Goal: Complete application form

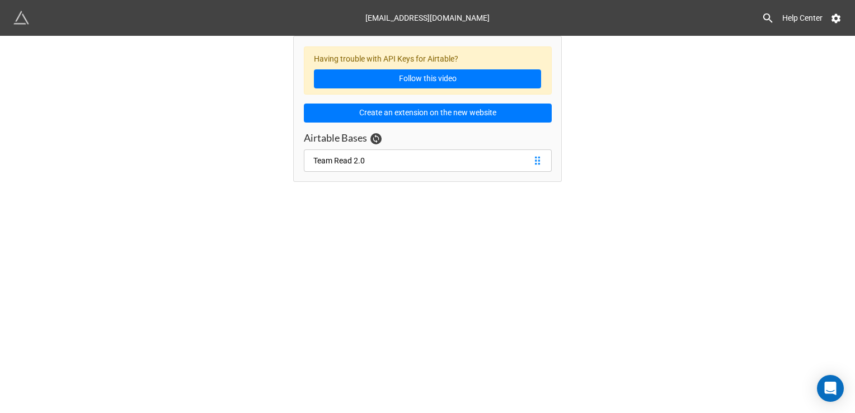
click at [401, 153] on link "Team Read 2.0" at bounding box center [428, 160] width 248 height 22
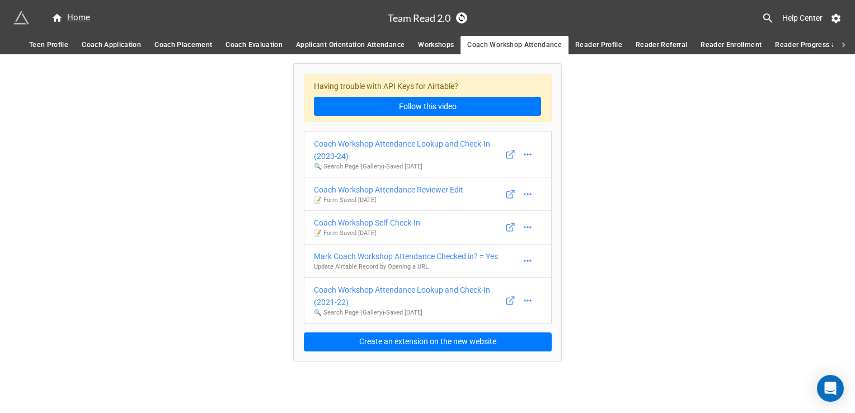
click at [208, 48] on span "Coach Placement" at bounding box center [183, 45] width 58 height 12
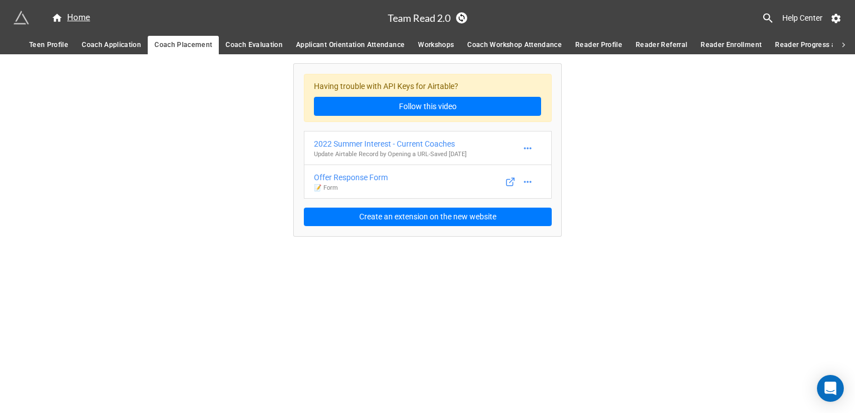
click at [255, 49] on span "Coach Evaluation" at bounding box center [253, 45] width 57 height 12
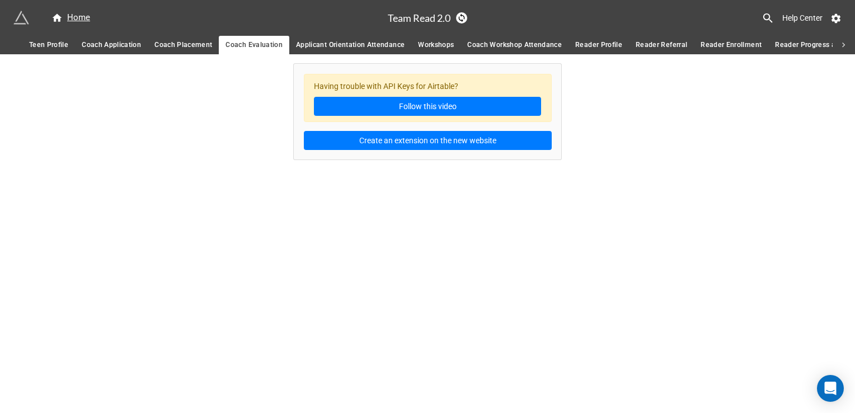
click at [331, 43] on span "Applicant Orientation Attendance" at bounding box center [350, 45] width 109 height 12
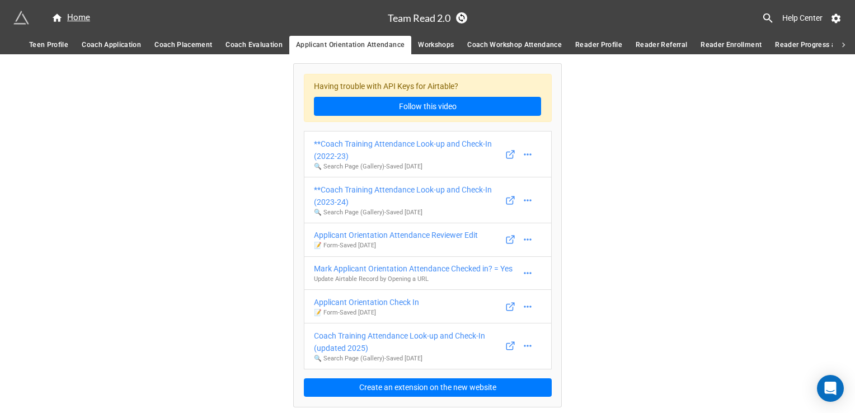
click at [515, 45] on span "Coach Workshop Attendance" at bounding box center [514, 45] width 95 height 12
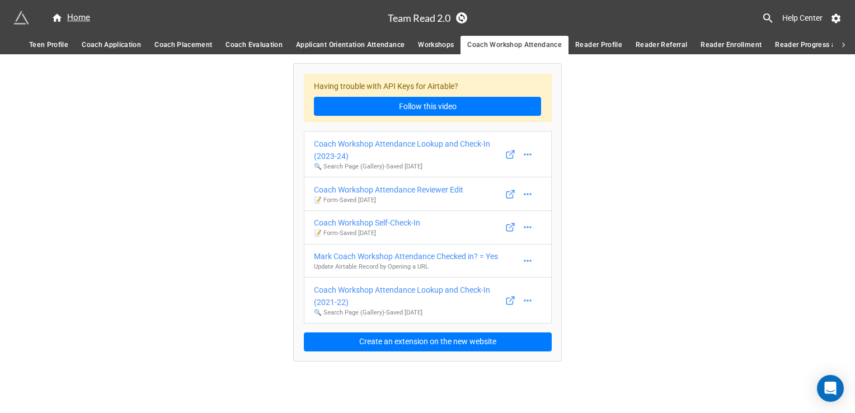
click at [92, 47] on span "Coach Application" at bounding box center [111, 45] width 59 height 12
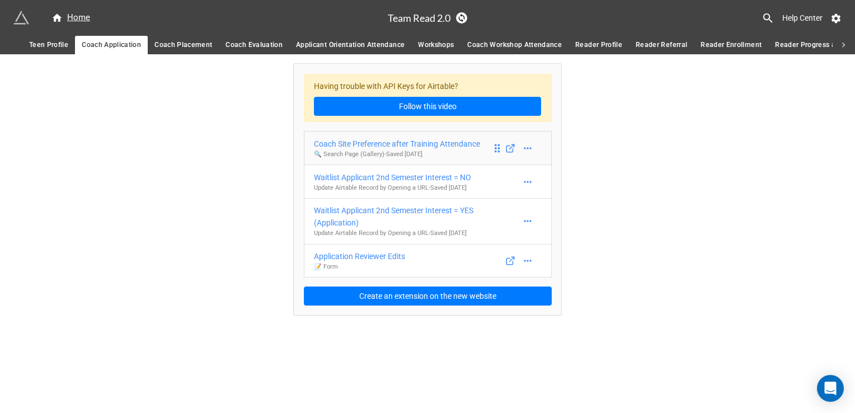
click at [439, 145] on div "Coach Site Preference after Training Attendance" at bounding box center [397, 144] width 166 height 12
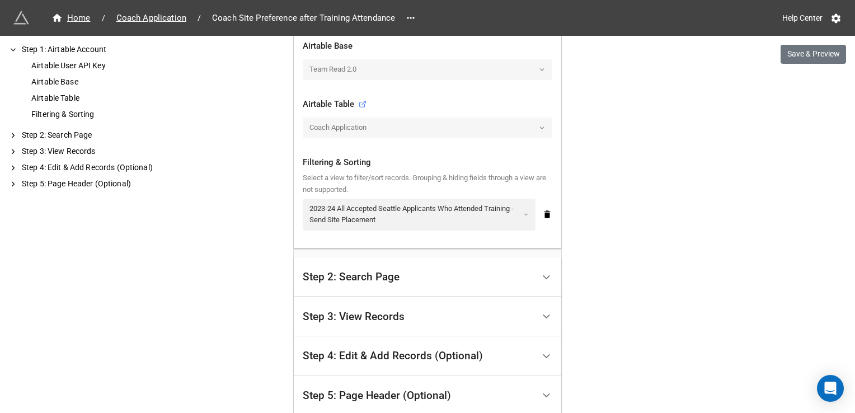
scroll to position [392, 0]
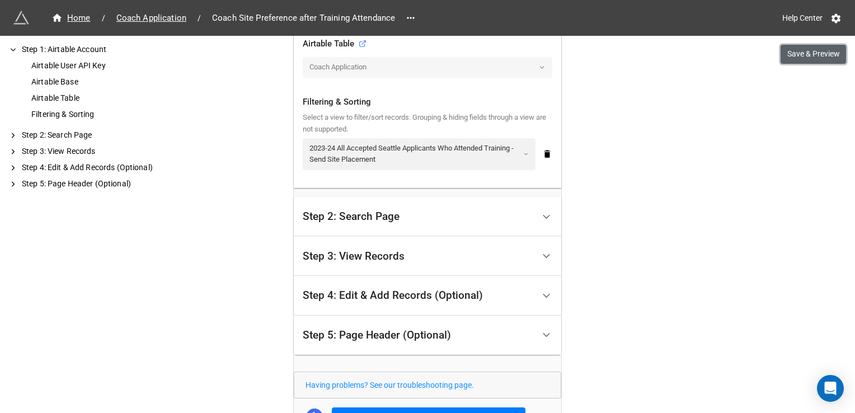
click at [820, 58] on button "Save & Preview" at bounding box center [812, 54] width 65 height 19
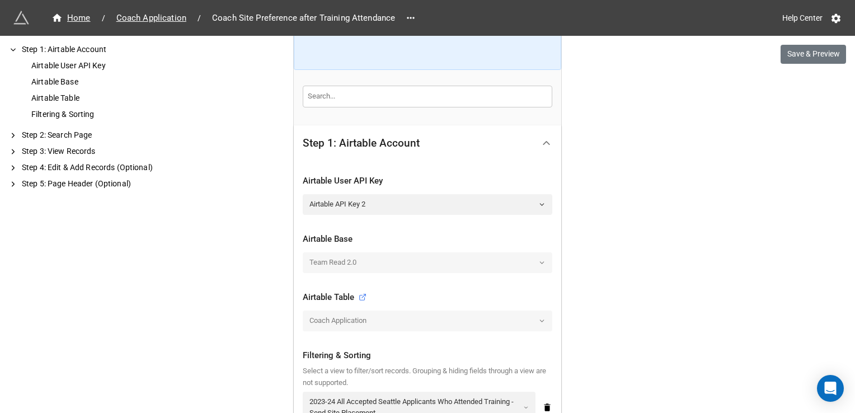
scroll to position [0, 0]
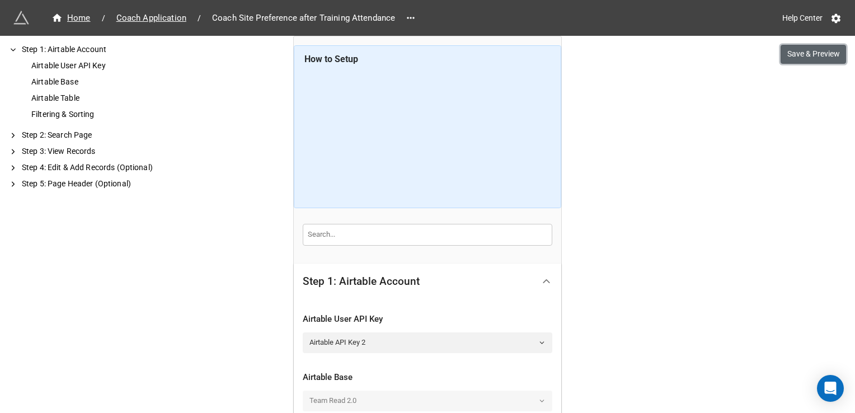
click at [816, 46] on button "Save & Preview" at bounding box center [812, 54] width 65 height 19
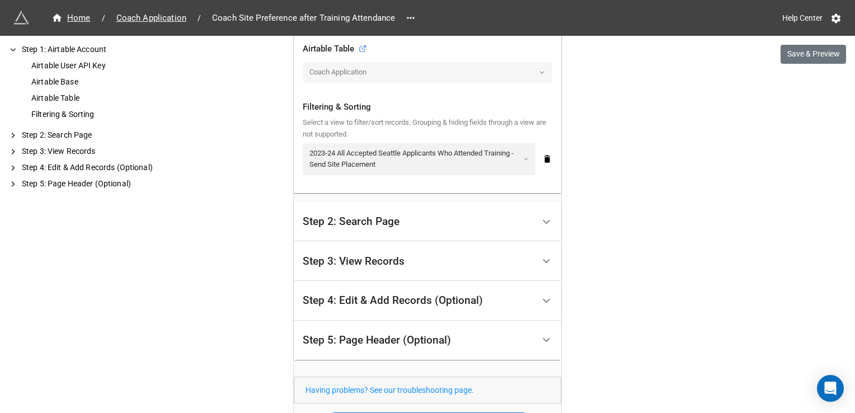
scroll to position [392, 0]
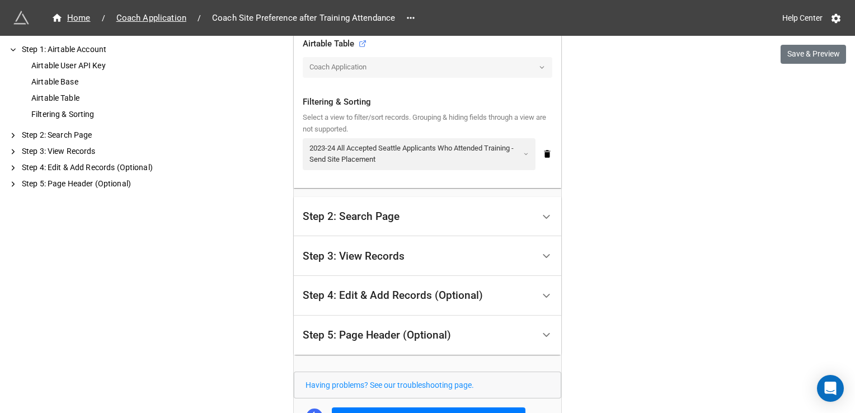
click at [409, 210] on div "Step 2: Search Page" at bounding box center [418, 217] width 231 height 26
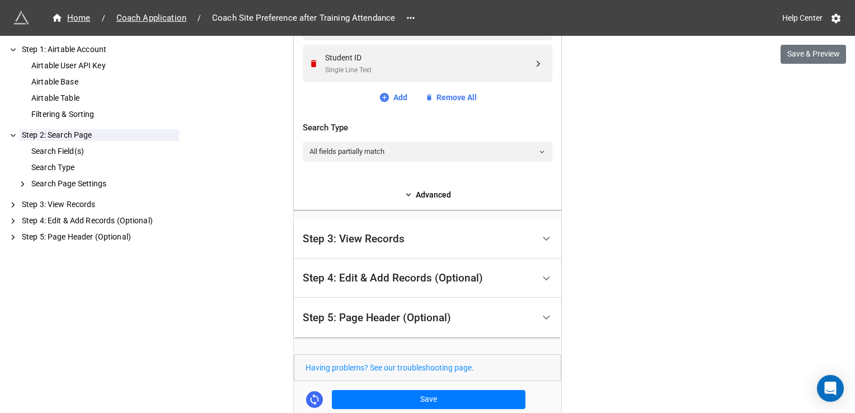
click at [405, 238] on div "Step 3: View Records" at bounding box center [418, 238] width 231 height 26
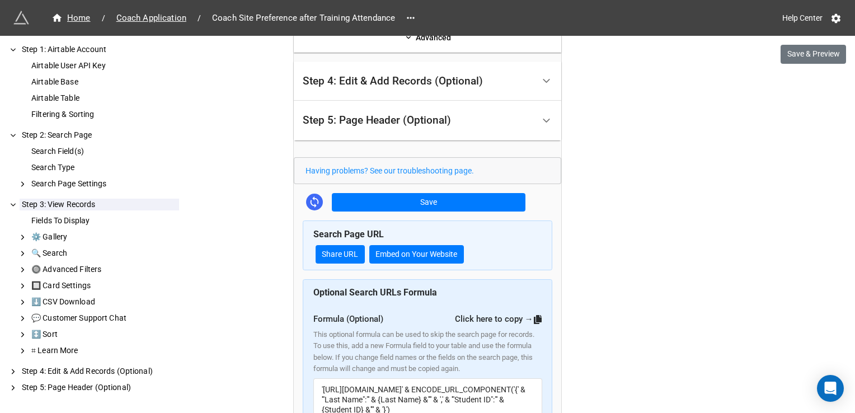
scroll to position [634, 0]
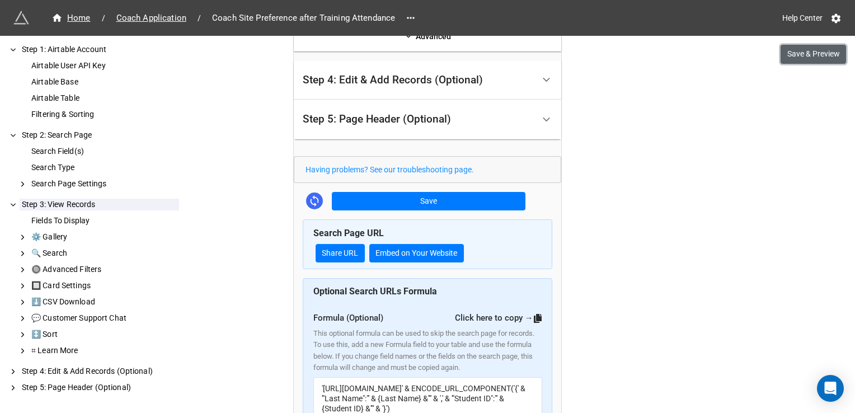
click at [812, 53] on button "Save & Preview" at bounding box center [812, 54] width 65 height 19
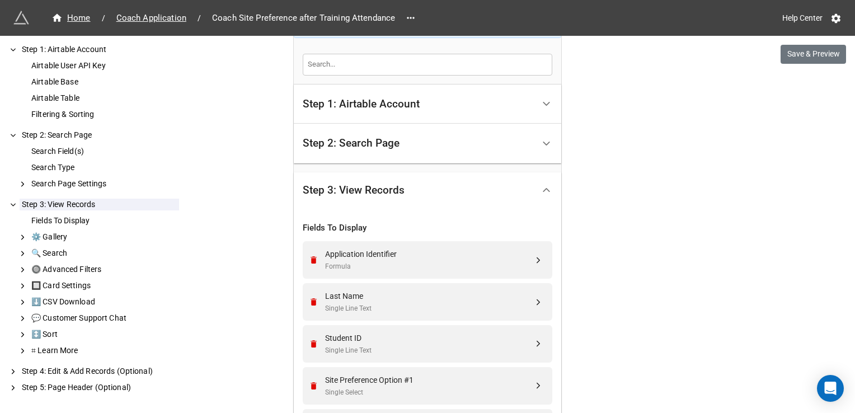
scroll to position [0, 0]
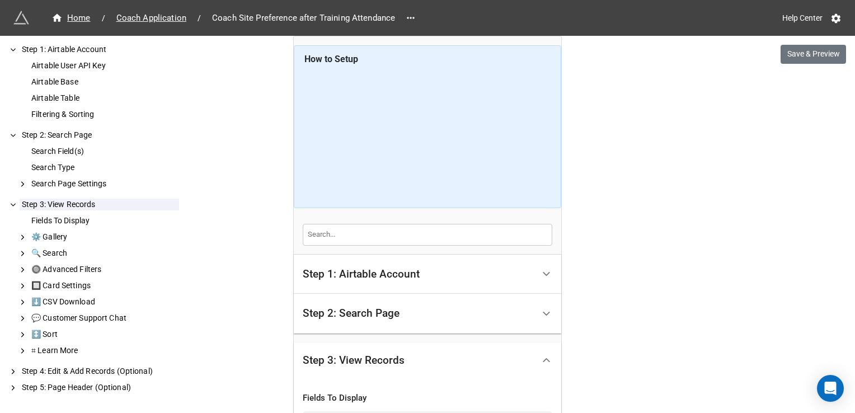
click at [69, 18] on div "Home" at bounding box center [70, 18] width 39 height 13
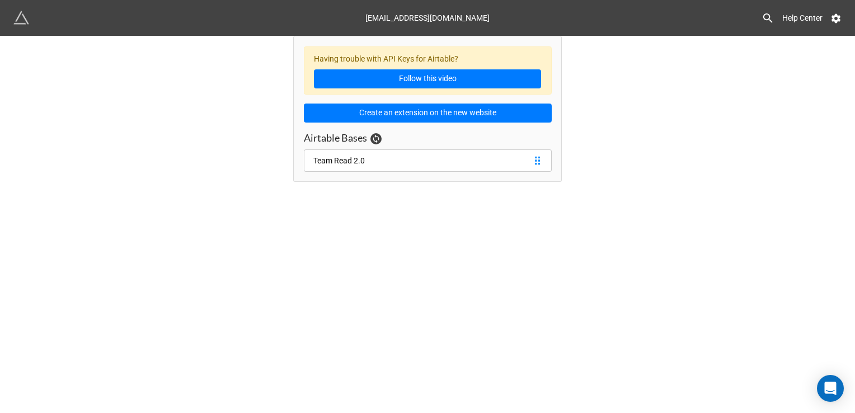
click at [429, 160] on link "Team Read 2.0" at bounding box center [428, 160] width 248 height 22
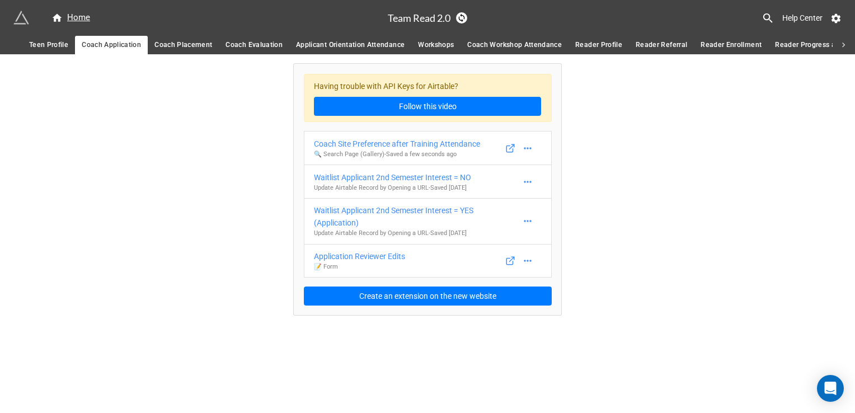
click at [168, 44] on span "Coach Placement" at bounding box center [183, 45] width 58 height 12
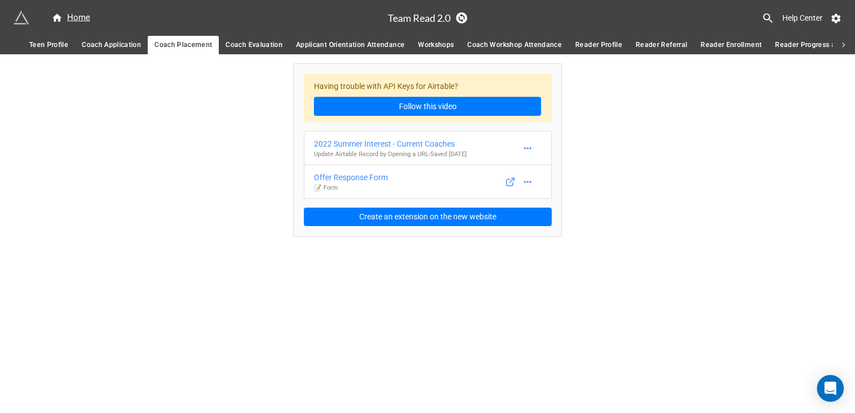
click at [125, 39] on span "Coach Application" at bounding box center [111, 45] width 59 height 12
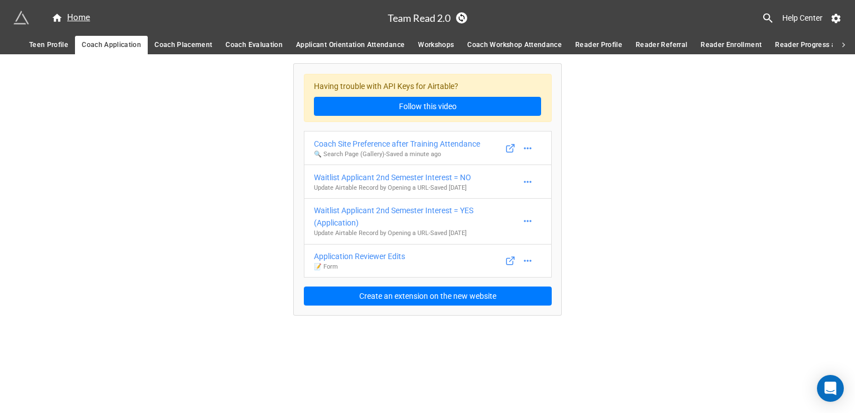
click at [179, 44] on span "Coach Placement" at bounding box center [183, 45] width 58 height 12
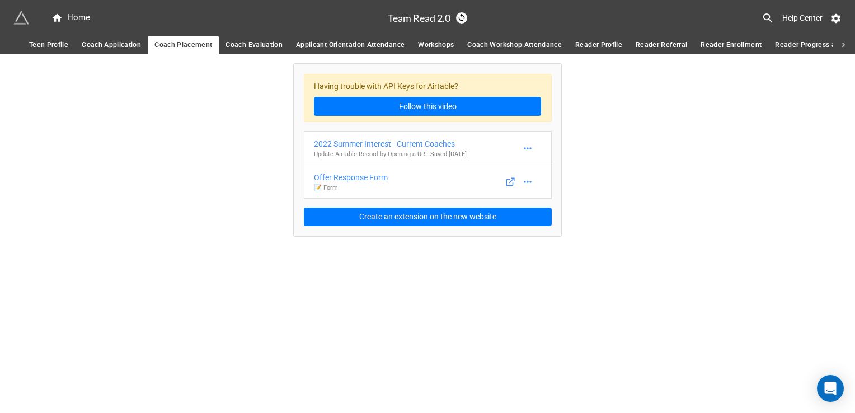
click at [269, 44] on span "Coach Evaluation" at bounding box center [253, 45] width 57 height 12
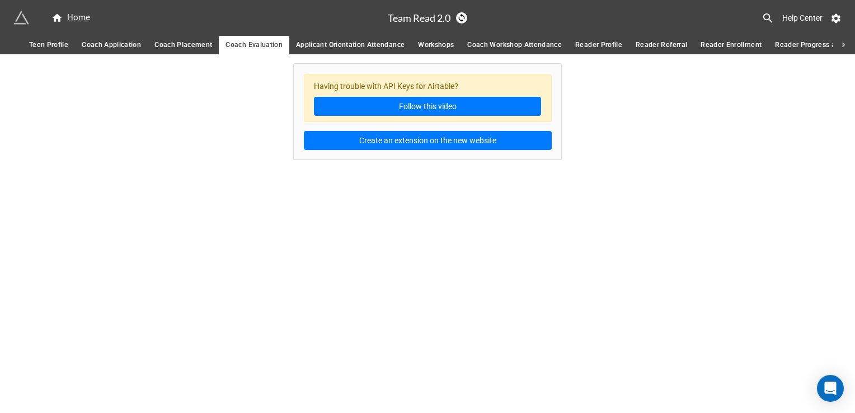
click at [341, 42] on span "Applicant Orientation Attendance" at bounding box center [350, 45] width 109 height 12
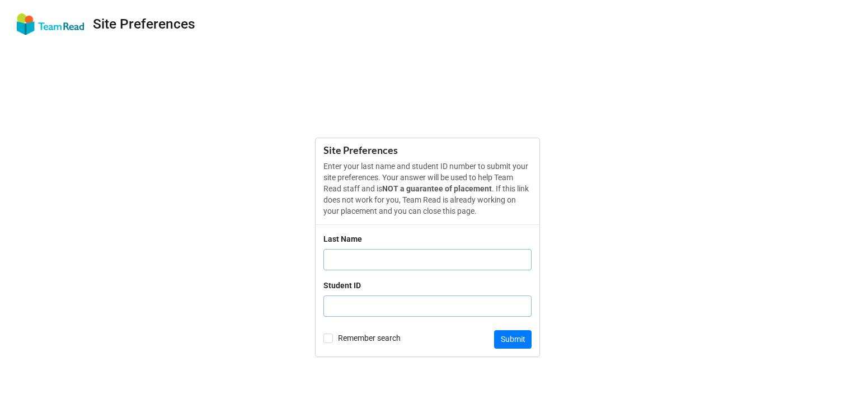
click at [388, 258] on input "text" at bounding box center [427, 259] width 208 height 21
type input "E"
type input "9999911"
click button "Submit" at bounding box center [512, 339] width 37 height 19
